Goal: Use online tool/utility: Utilize a website feature to perform a specific function

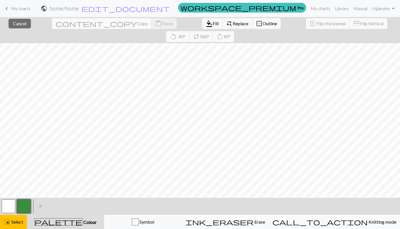
click at [21, 202] on button "button" at bounding box center [24, 206] width 14 height 14
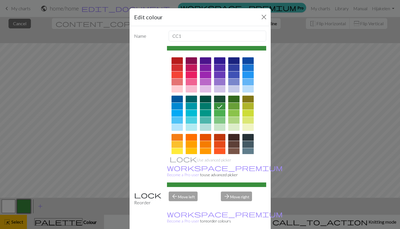
click at [190, 145] on div at bounding box center [190, 144] width 11 height 7
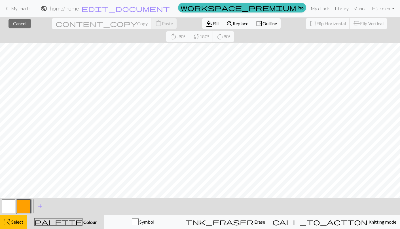
click at [19, 211] on button "button" at bounding box center [24, 206] width 14 height 14
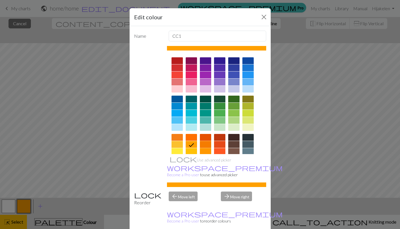
click at [202, 145] on div at bounding box center [205, 144] width 11 height 7
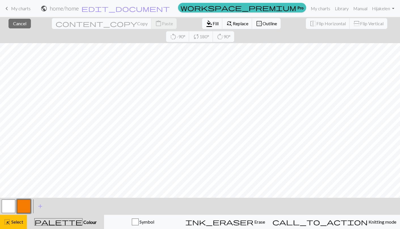
click at [3, 206] on button "button" at bounding box center [9, 206] width 14 height 14
click at [13, 206] on button "button" at bounding box center [9, 206] width 14 height 14
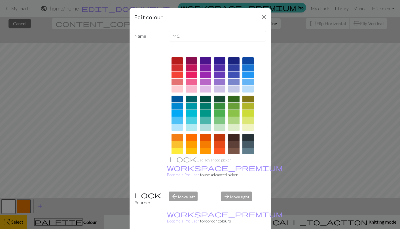
click at [189, 88] on div at bounding box center [190, 89] width 11 height 7
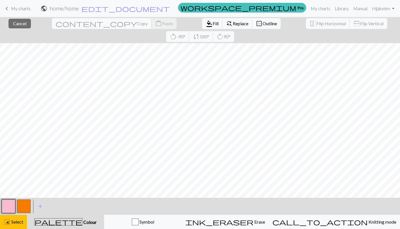
click at [20, 206] on button "button" at bounding box center [24, 206] width 14 height 14
click at [8, 208] on button "button" at bounding box center [9, 206] width 14 height 14
click at [13, 217] on button "highlight_alt Select Select" at bounding box center [13, 221] width 27 height 14
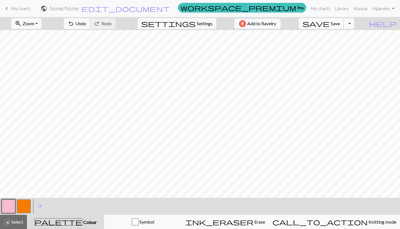
click at [333, 23] on button "save Save Save" at bounding box center [320, 23] width 45 height 11
click at [346, 22] on div "Oh no! The chart couldn't be saved this time. Here are some things you can try …" at bounding box center [200, 54] width 400 height 108
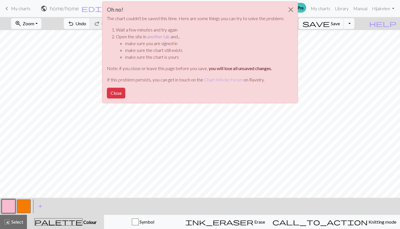
click at [154, 38] on link "another tab" at bounding box center [158, 36] width 23 height 5
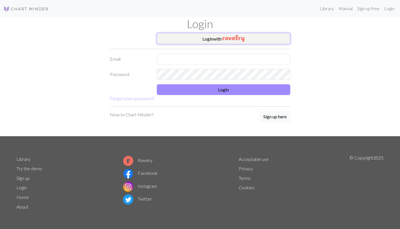
click at [194, 39] on button "Login with" at bounding box center [223, 38] width 133 height 11
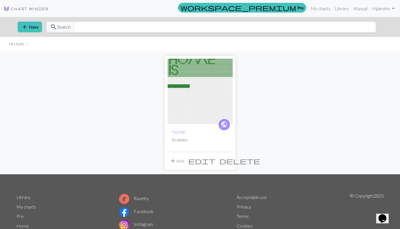
click at [203, 104] on img at bounding box center [199, 91] width 65 height 65
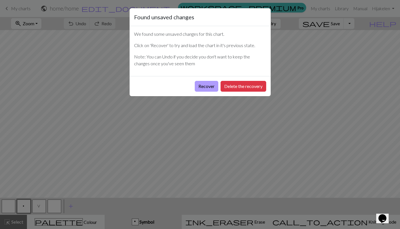
click at [206, 85] on button "Recover" at bounding box center [207, 86] width 24 height 11
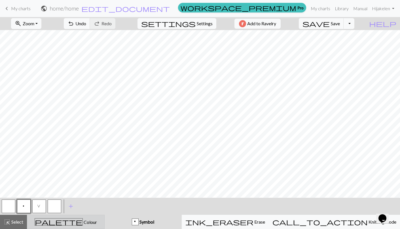
click at [42, 220] on div "palette Colour Colour" at bounding box center [66, 221] width 70 height 7
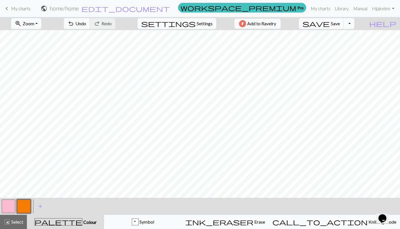
click at [9, 206] on button "button" at bounding box center [9, 206] width 14 height 14
click at [21, 220] on span "Select" at bounding box center [16, 221] width 13 height 5
